Goal: Task Accomplishment & Management: Use online tool/utility

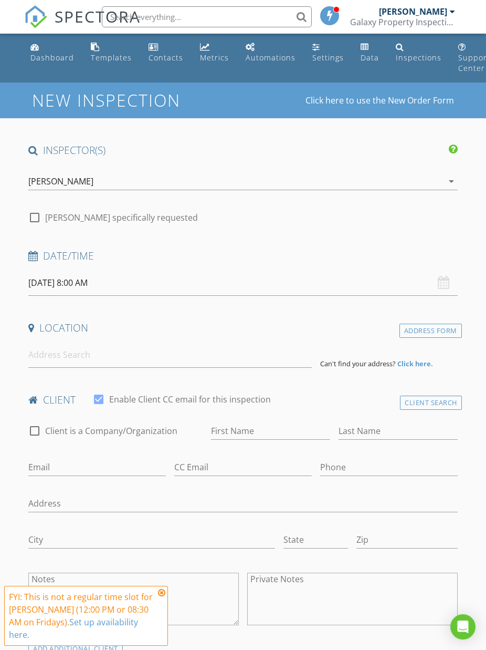
click at [67, 54] on div "Dashboard" at bounding box center [52, 58] width 44 height 10
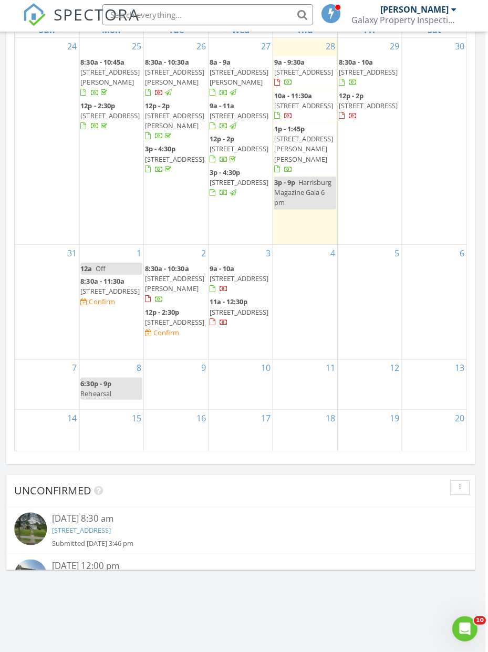
scroll to position [1163, 3]
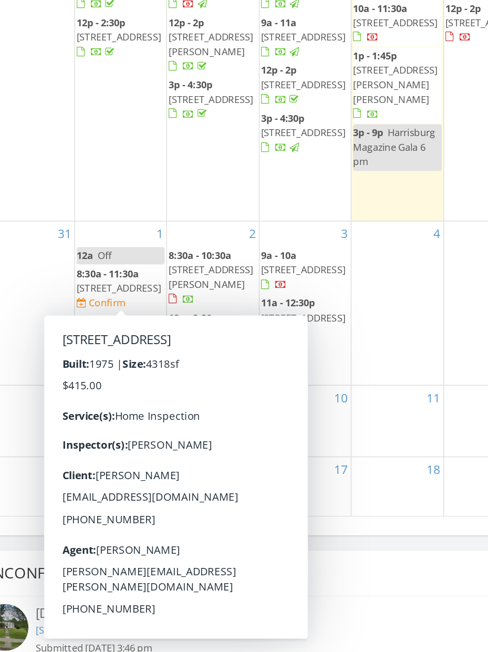
click at [82, 288] on span "912 Sunset Ave, Gettysburg 17325" at bounding box center [111, 292] width 59 height 9
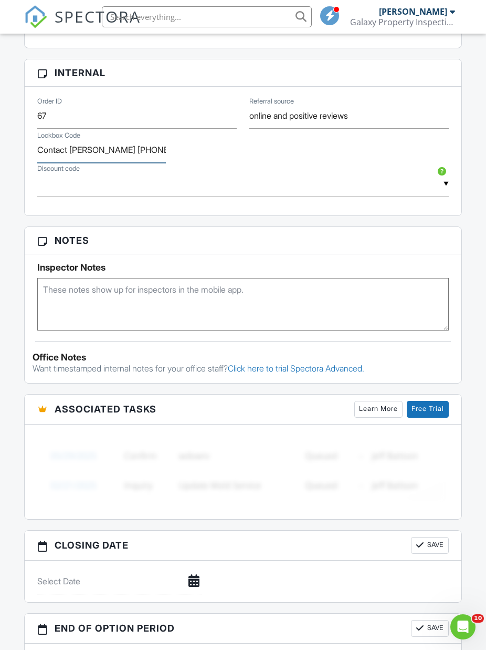
click at [152, 157] on input "Contact [PERSON_NAME] [PHONE_NUMBER]" at bounding box center [101, 150] width 129 height 26
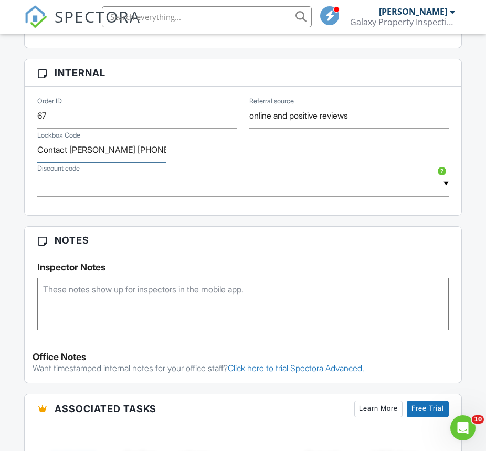
click at [144, 157] on input "Contact [PERSON_NAME] [PHONE_NUMBER]" at bounding box center [101, 150] width 129 height 26
click at [134, 148] on input "Contact [PERSON_NAME] [PHONE_NUMBER]" at bounding box center [101, 150] width 129 height 26
click at [105, 144] on input "908-1343" at bounding box center [101, 150] width 129 height 26
type input "9"
type input "7827"
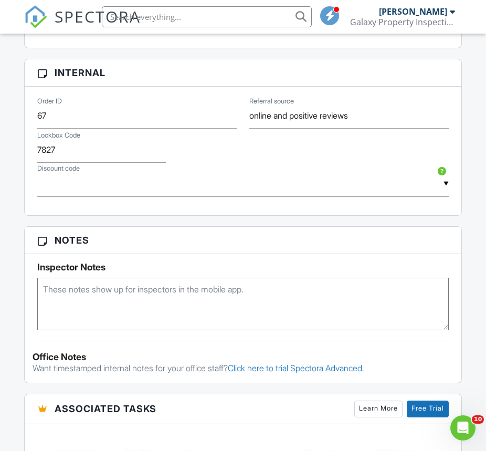
click at [347, 160] on div "Lockbox Code 7827" at bounding box center [243, 146] width 424 height 34
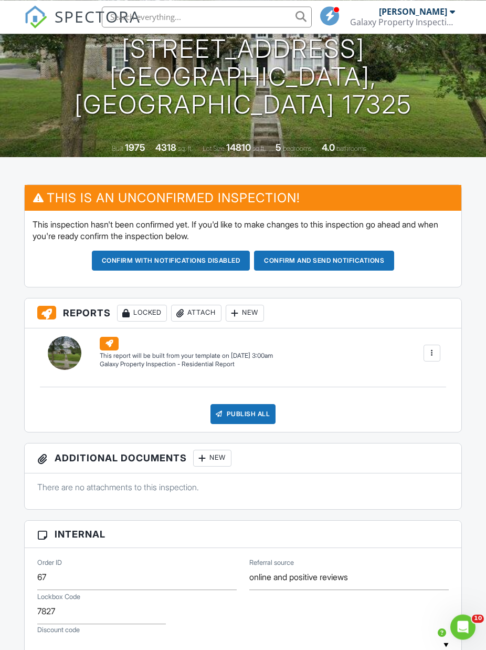
scroll to position [144, 0]
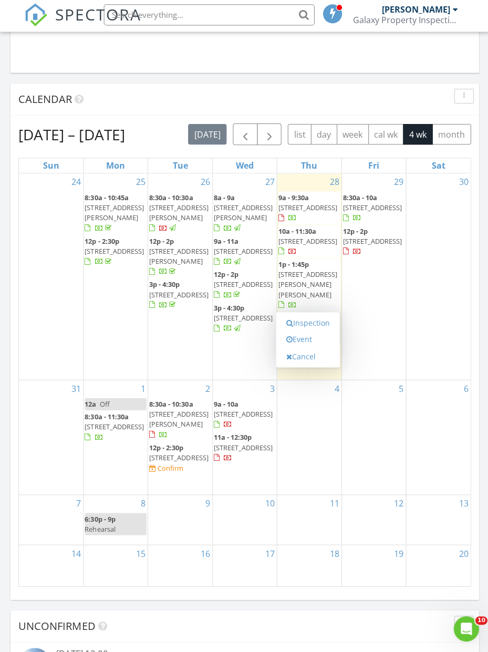
click at [297, 337] on link "Event" at bounding box center [307, 340] width 54 height 17
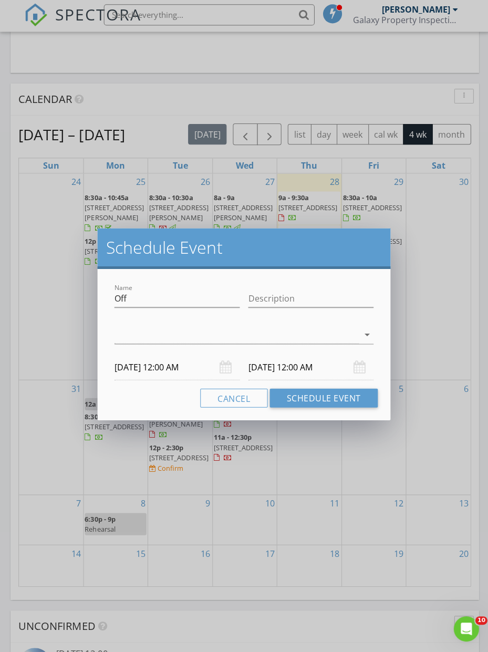
click at [365, 332] on icon "arrow_drop_down" at bounding box center [366, 335] width 13 height 13
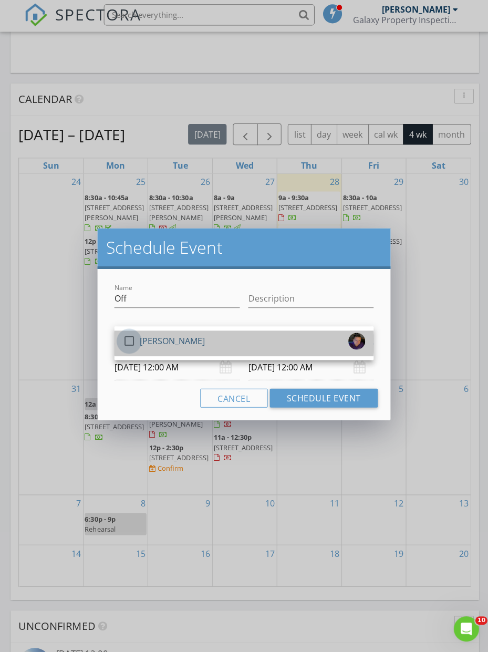
click at [132, 343] on div at bounding box center [129, 342] width 18 height 18
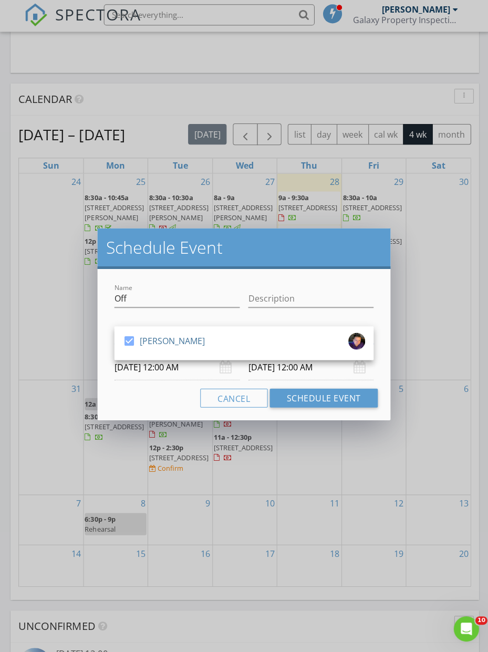
click at [335, 398] on button "Schedule Event" at bounding box center [323, 398] width 108 height 19
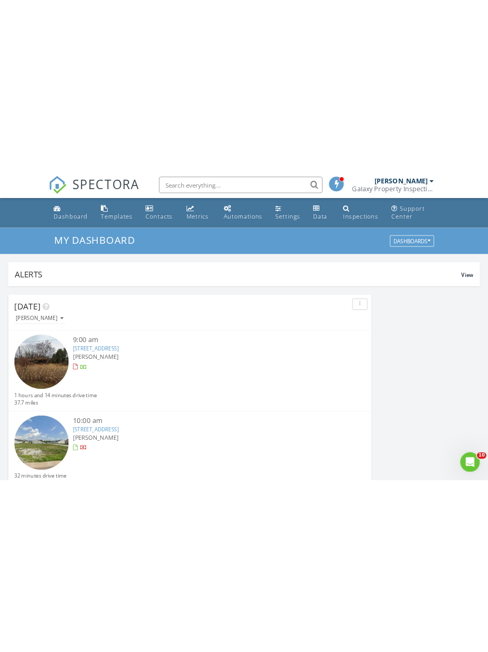
scroll to position [1797, 488]
